Goal: Task Accomplishment & Management: Use online tool/utility

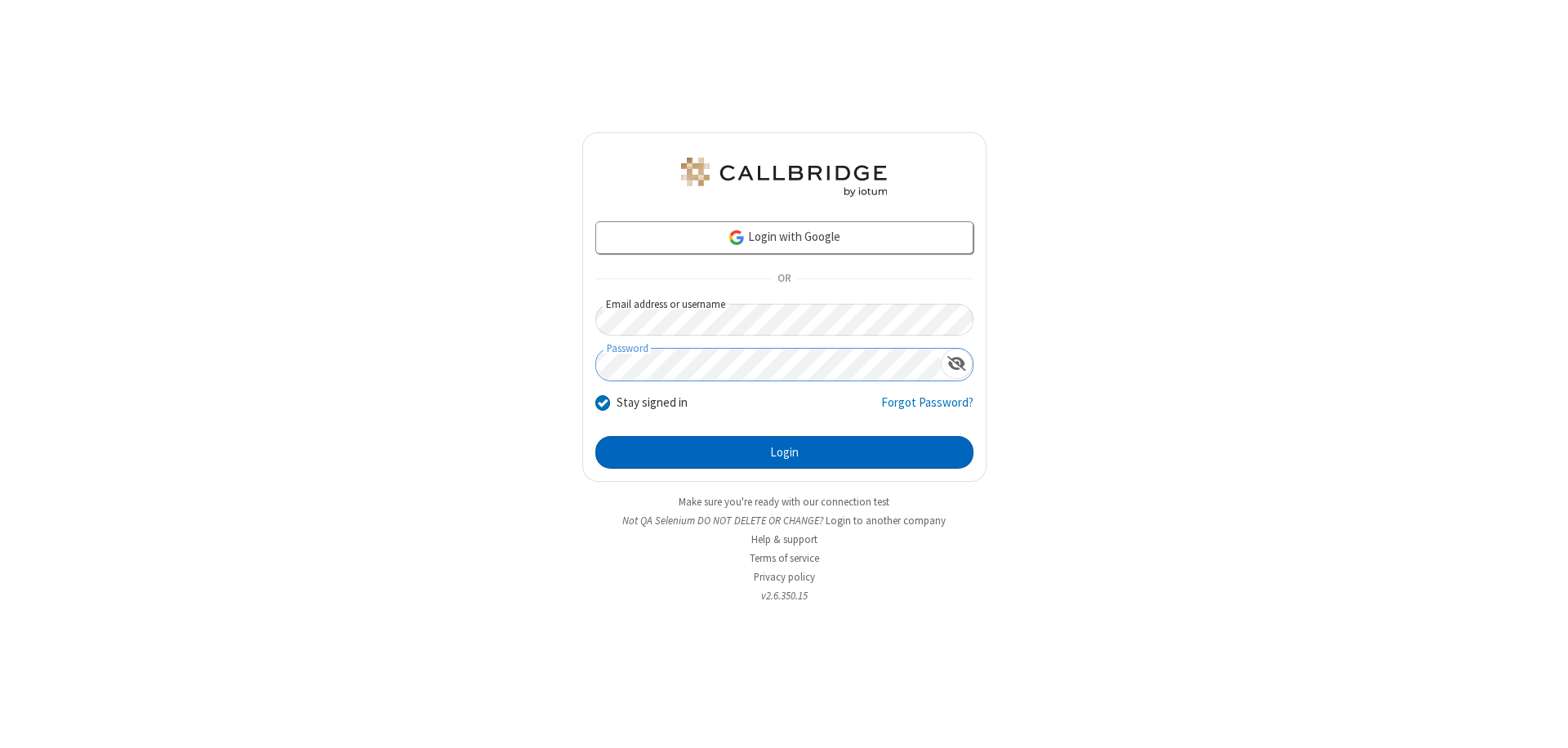
click at [784, 453] on button "Login" at bounding box center [784, 452] width 378 height 32
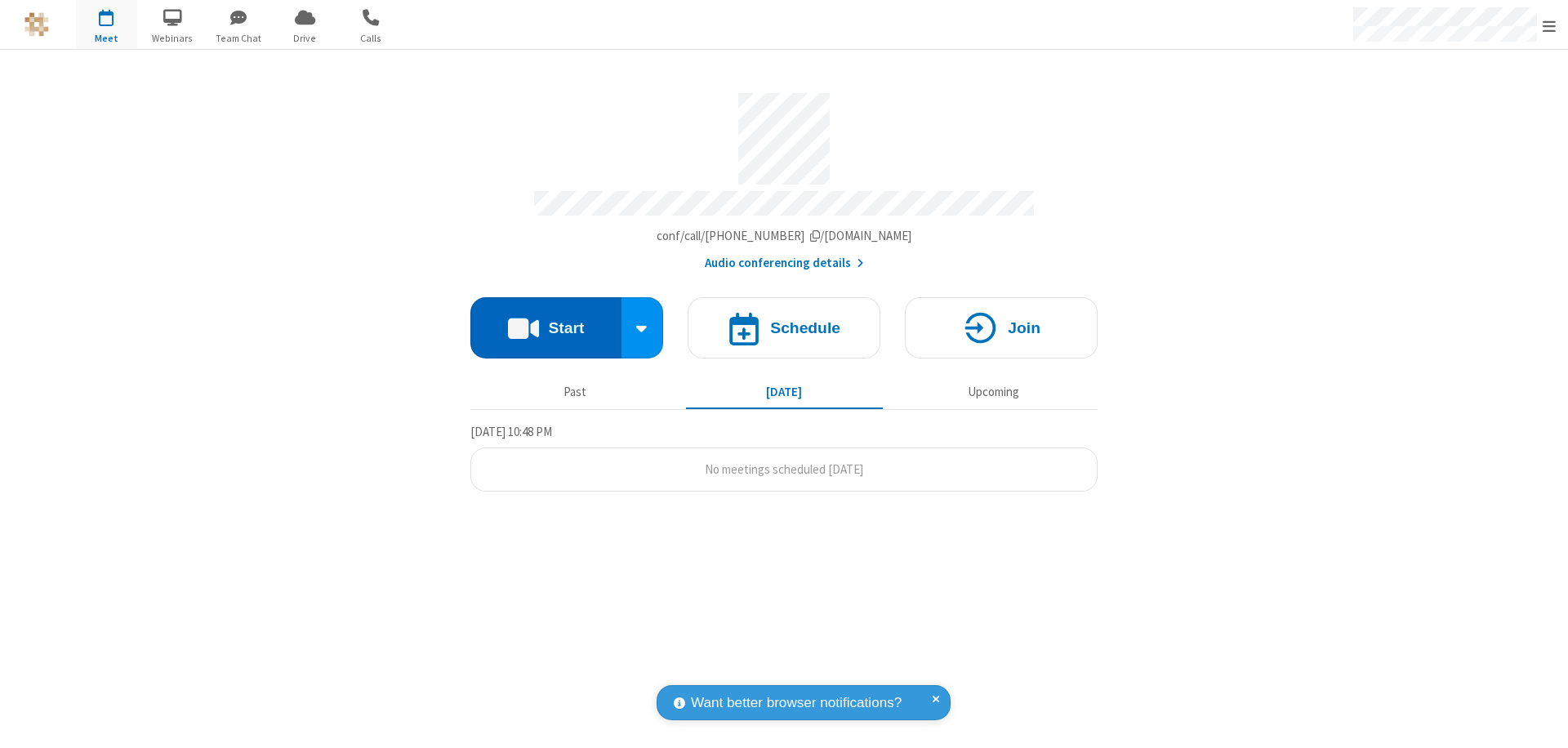
click at [546, 320] on button "Start" at bounding box center [546, 328] width 151 height 62
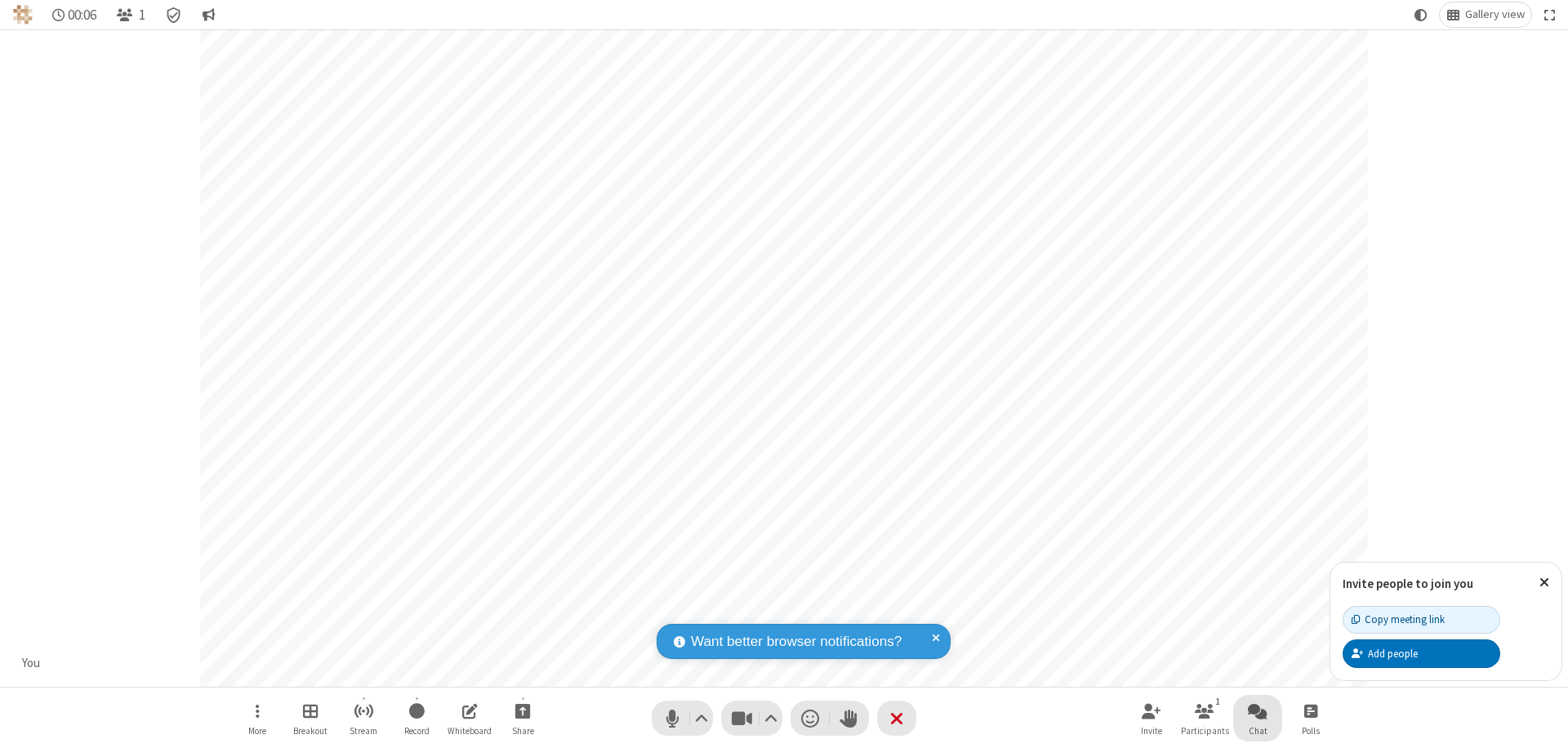
click at [1258, 711] on span "Open chat" at bounding box center [1258, 711] width 20 height 21
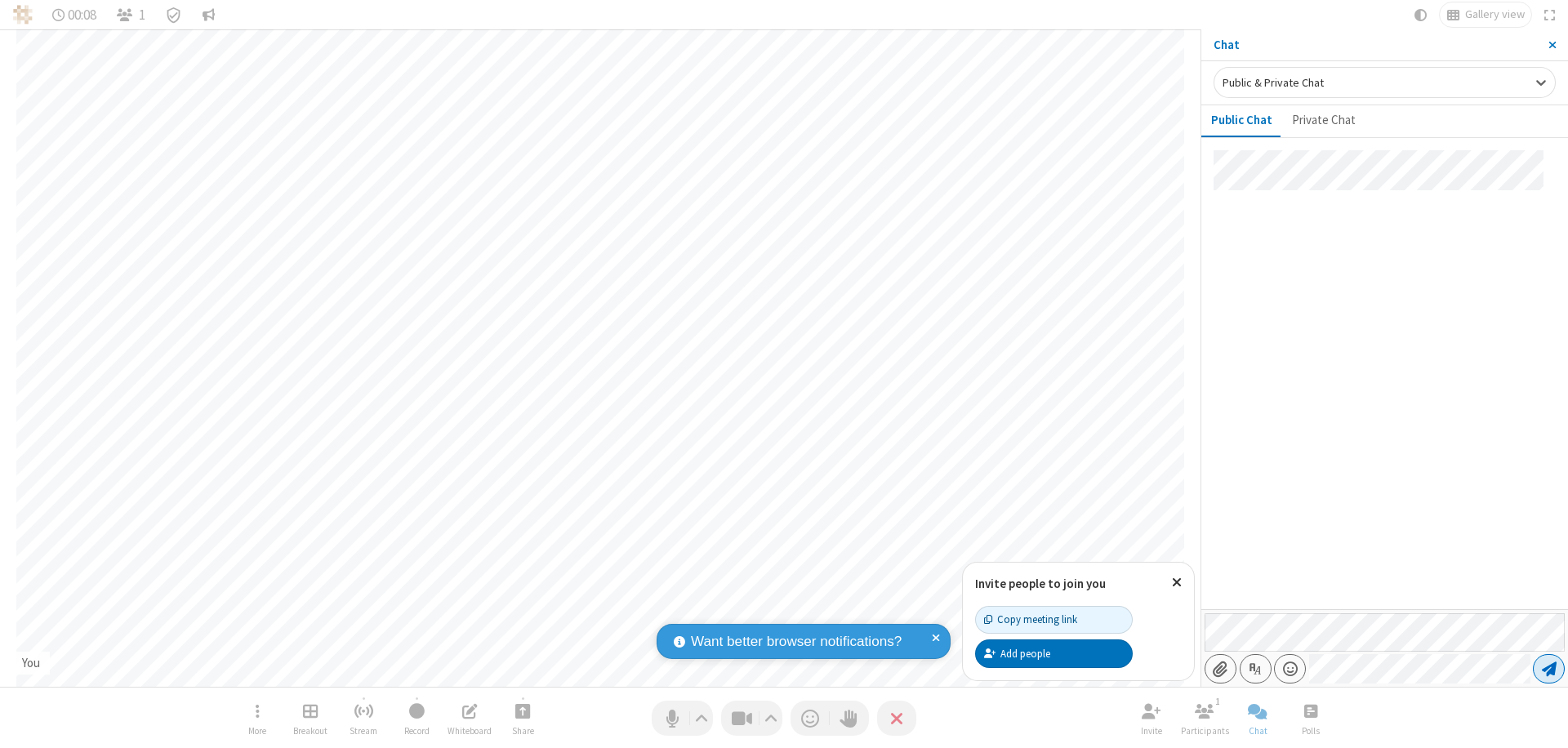
click at [1549, 669] on span "Send message" at bounding box center [1550, 669] width 15 height 17
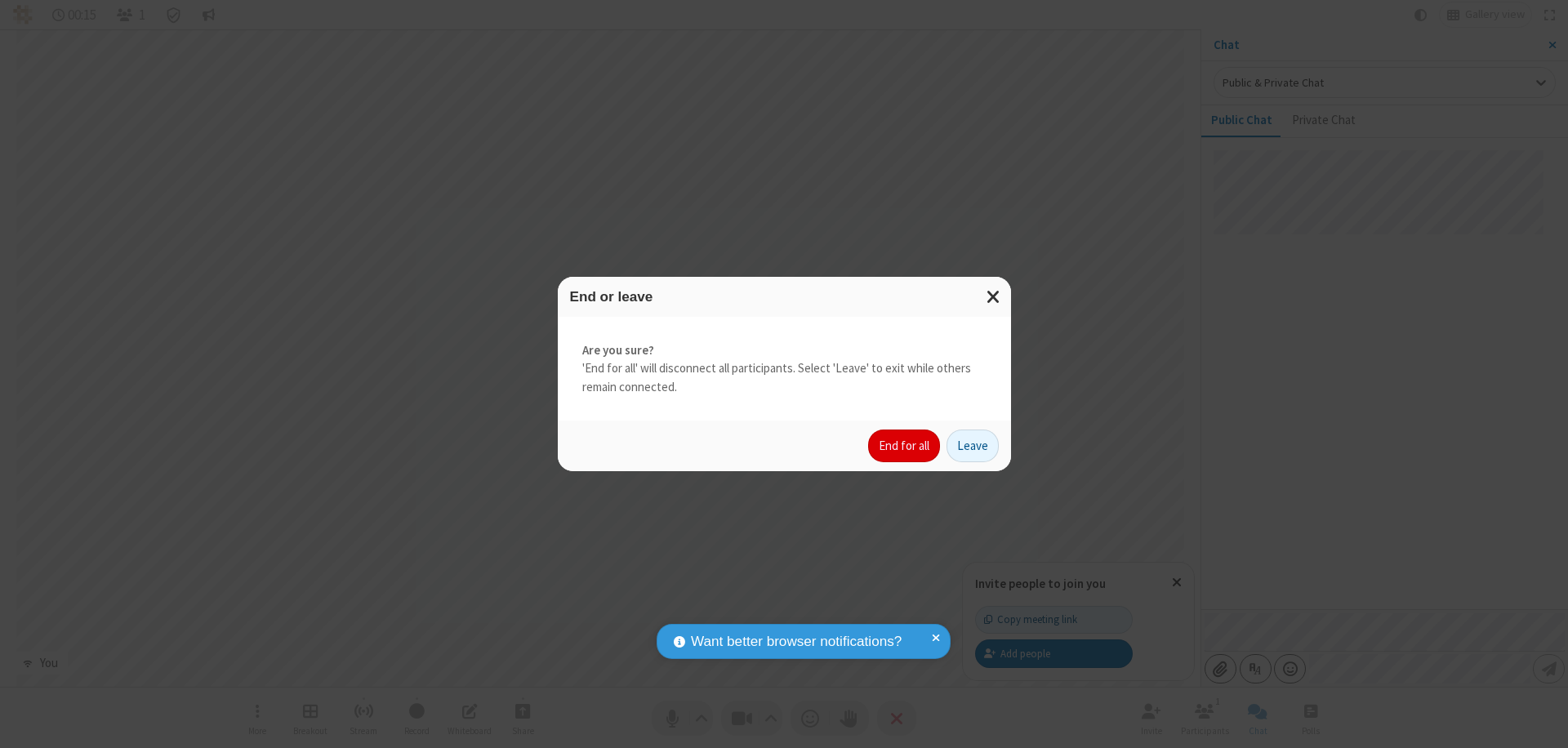
click at [905, 446] on button "End for all" at bounding box center [904, 445] width 72 height 32
